Goal: Transaction & Acquisition: Purchase product/service

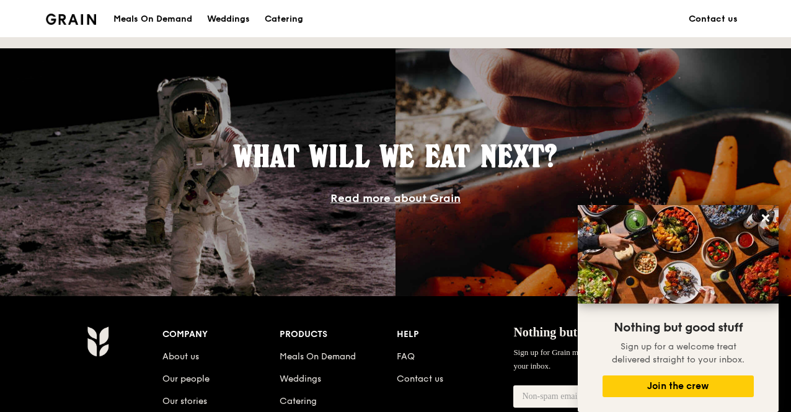
scroll to position [1220, 0]
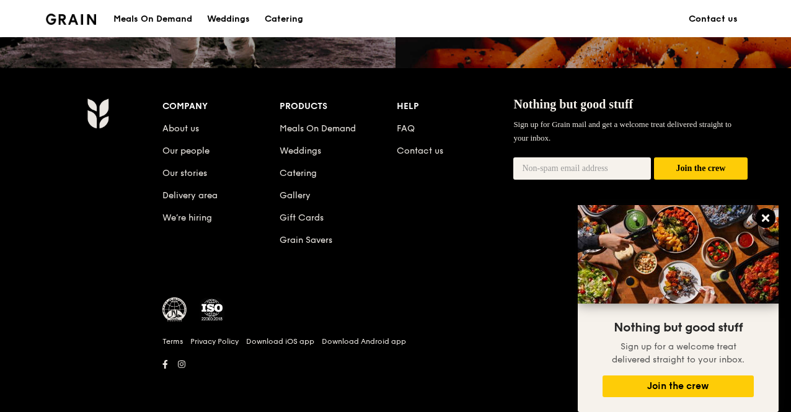
click at [769, 217] on icon at bounding box center [765, 218] width 7 height 7
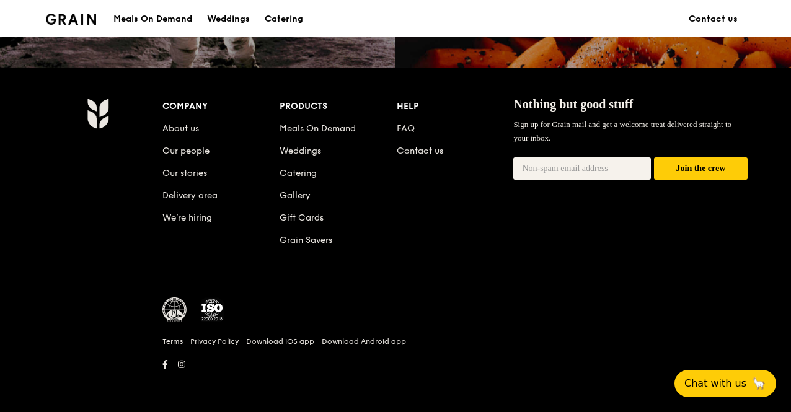
click at [637, 250] on div "Company About us Our people Our stories Delivery area We’re hiring Products Mea…" at bounding box center [454, 183] width 585 height 170
click at [293, 125] on link "Meals On Demand" at bounding box center [318, 128] width 76 height 11
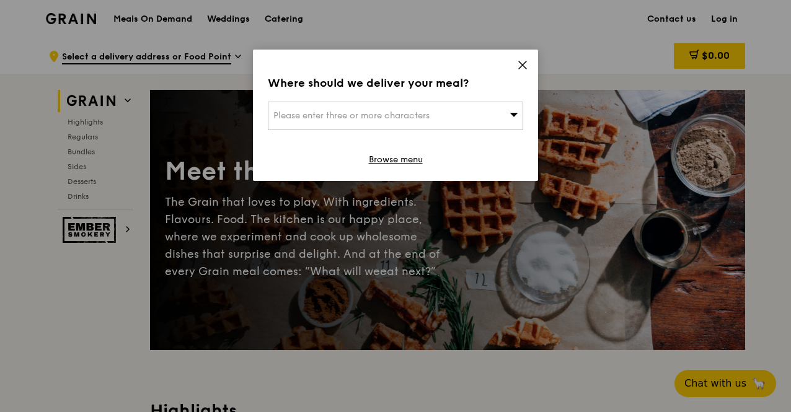
click at [523, 65] on icon at bounding box center [522, 64] width 7 height 7
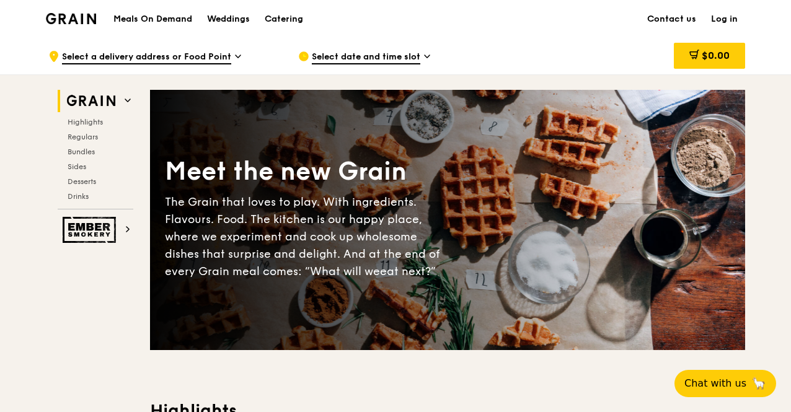
click at [425, 35] on div "Meals On Demand Weddings Catering Contact us Log in" at bounding box center [395, 19] width 699 height 38
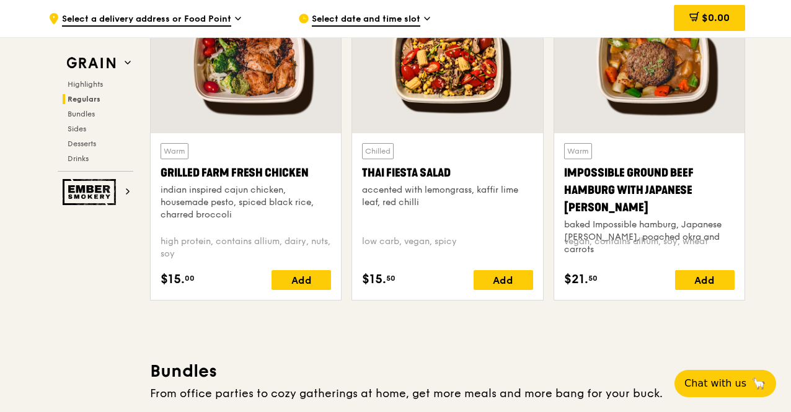
scroll to position [1488, 0]
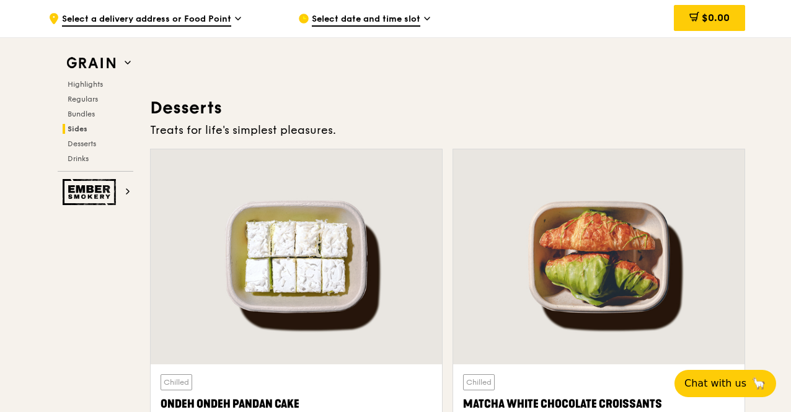
scroll to position [3534, 0]
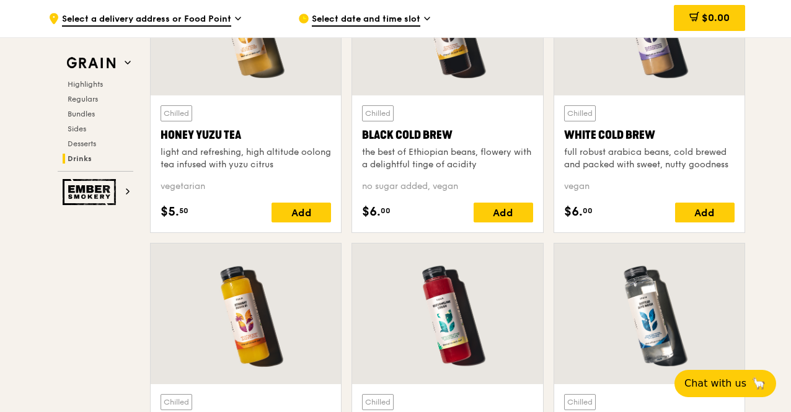
scroll to position [4900, 0]
